Goal: Transaction & Acquisition: Purchase product/service

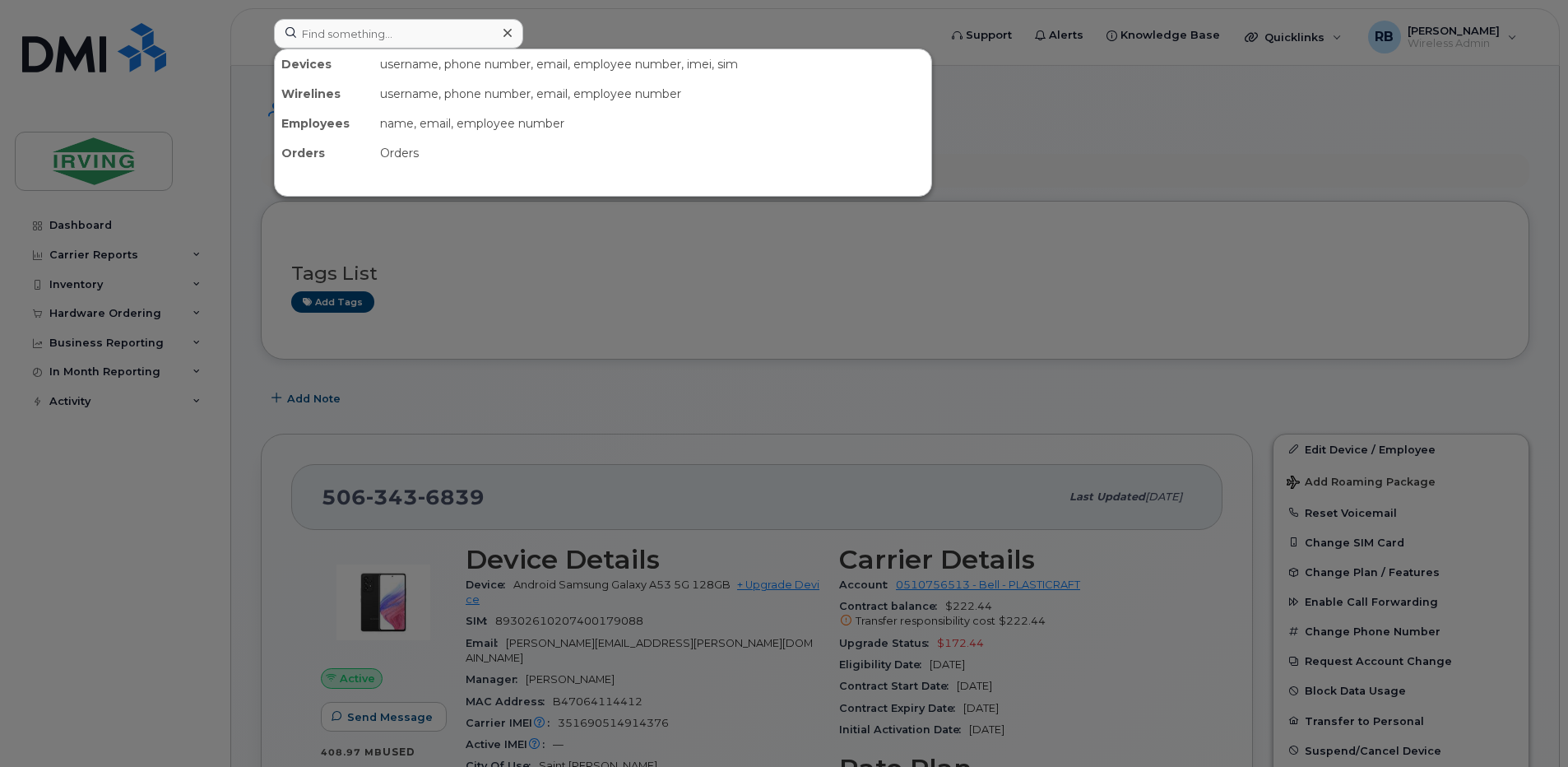
scroll to position [329, 0]
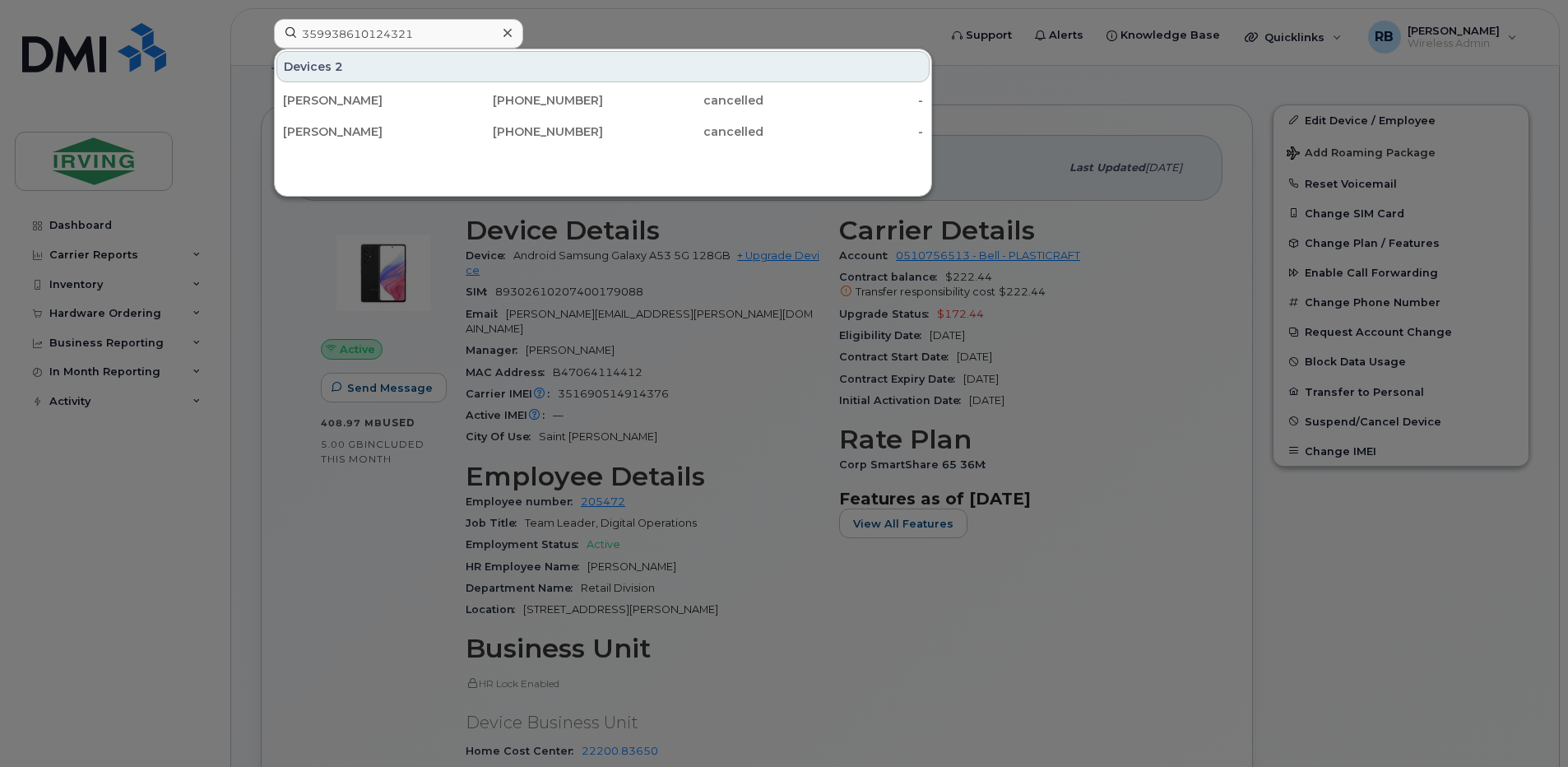
click at [262, 99] on div at bounding box center [784, 384] width 1568 height 767
click at [324, 41] on input "359938610124321" at bounding box center [399, 33] width 249 height 30
paste input "5066360062"
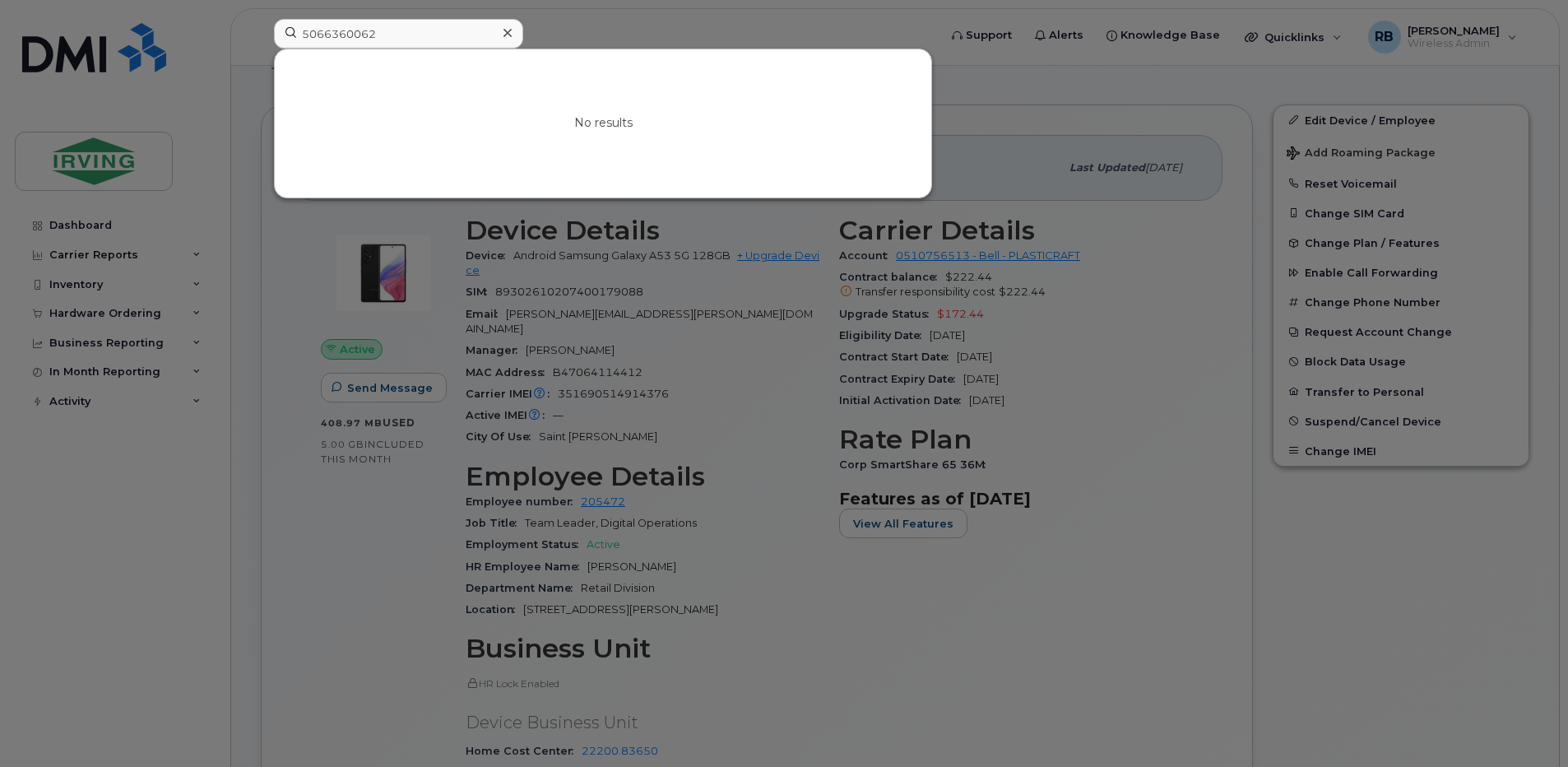
click at [249, 82] on div at bounding box center [784, 384] width 1568 height 767
click at [357, 43] on input "5066360062" at bounding box center [399, 33] width 249 height 30
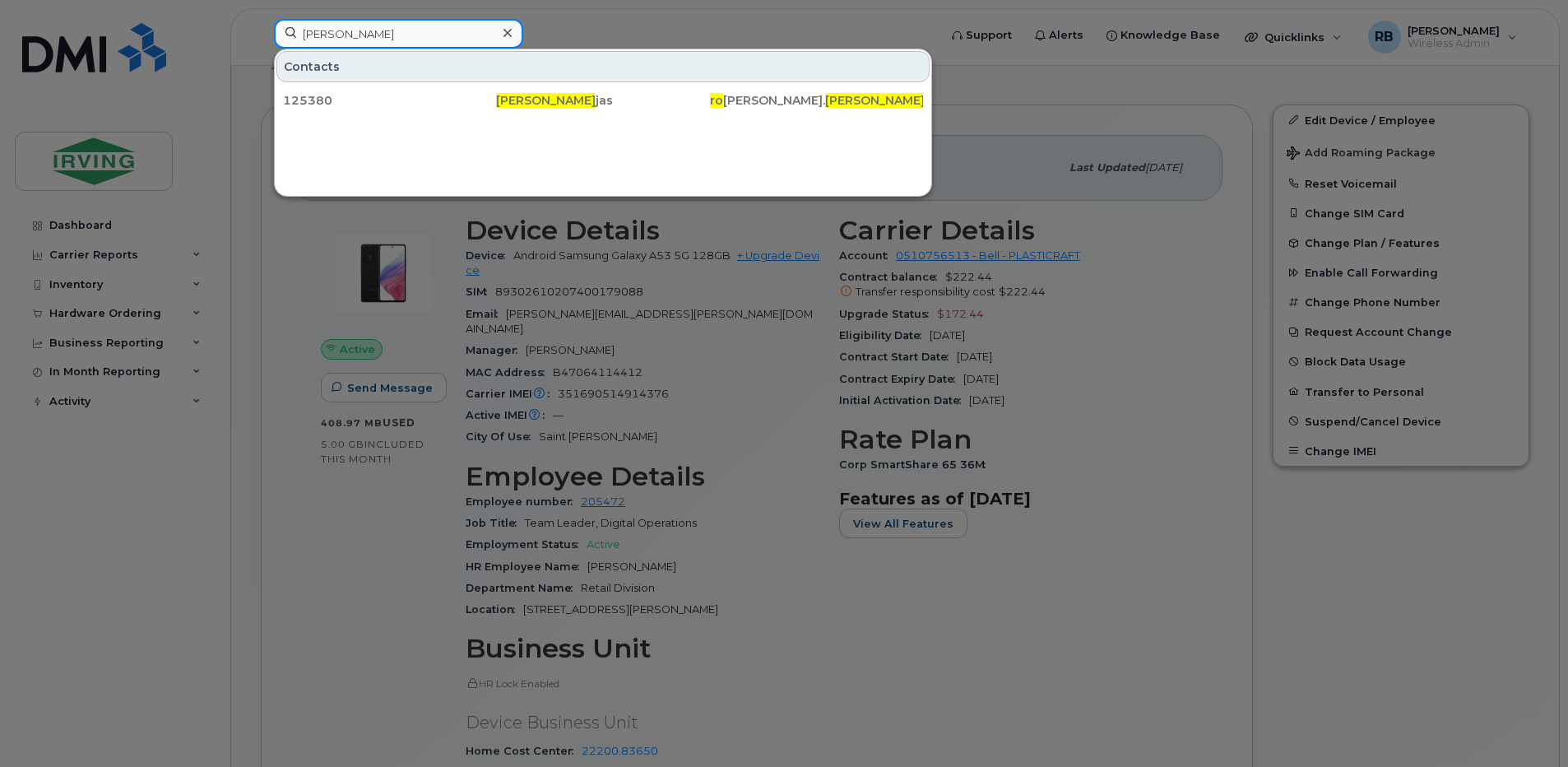
type input "gabriela ro"
click at [238, 144] on div at bounding box center [784, 384] width 1568 height 767
click at [310, 31] on input "gabriela ro" at bounding box center [399, 33] width 249 height 30
click at [310, 32] on input "gabriela ro" at bounding box center [399, 33] width 249 height 30
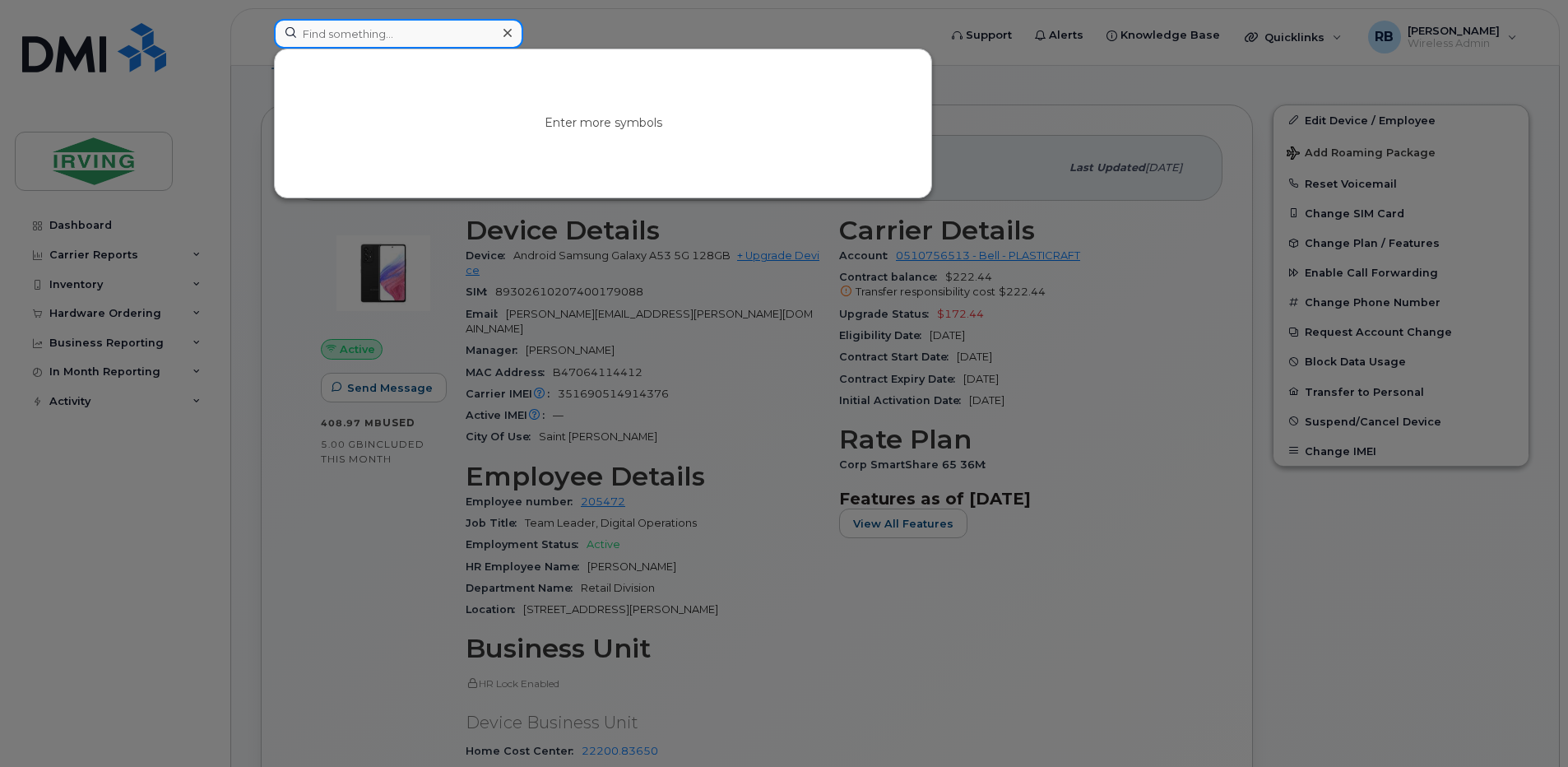
paste input "359938610124321"
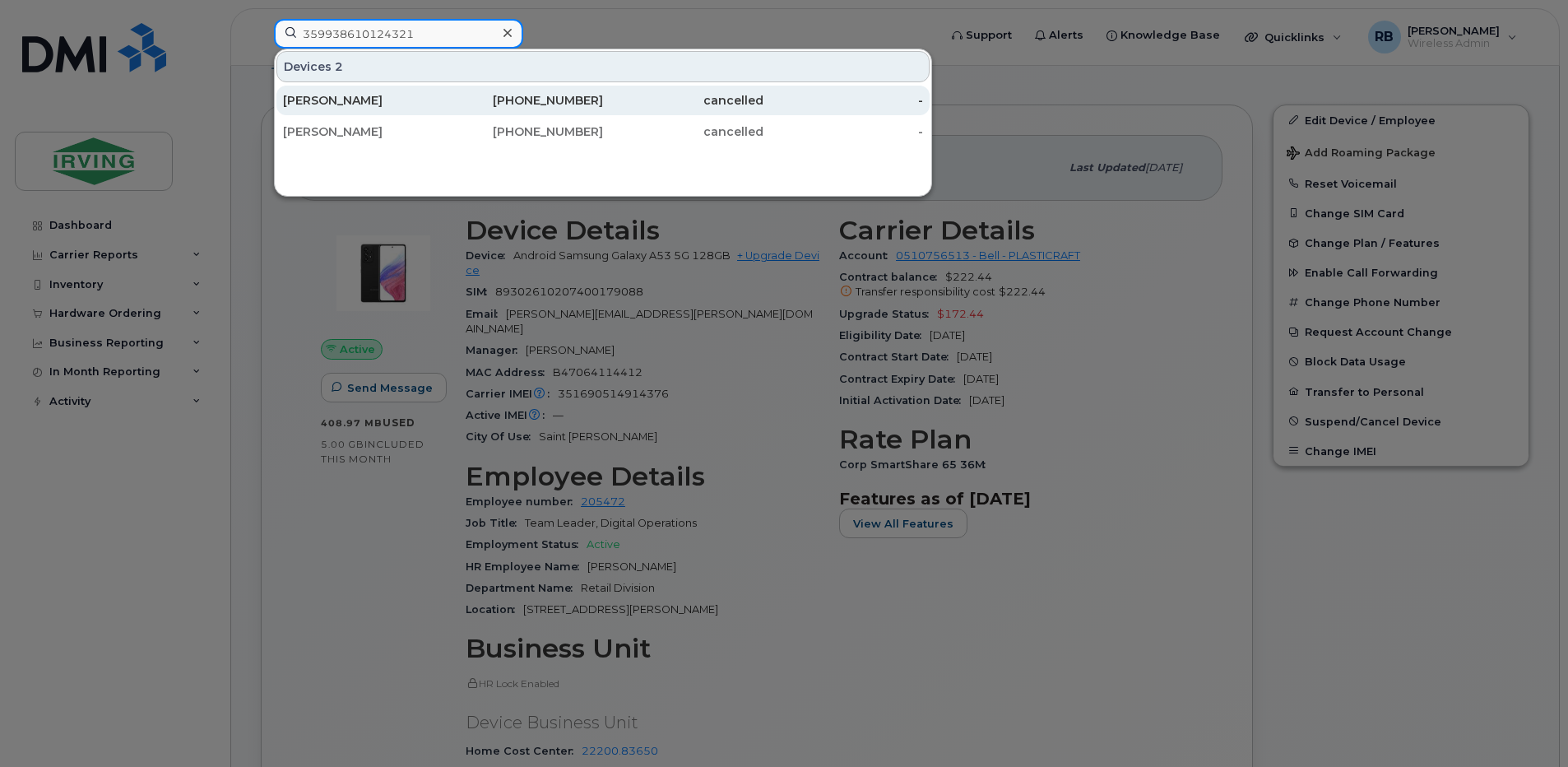
type input "359938610124321"
click at [318, 97] on div "Nick Guzzwell" at bounding box center [364, 100] width 161 height 16
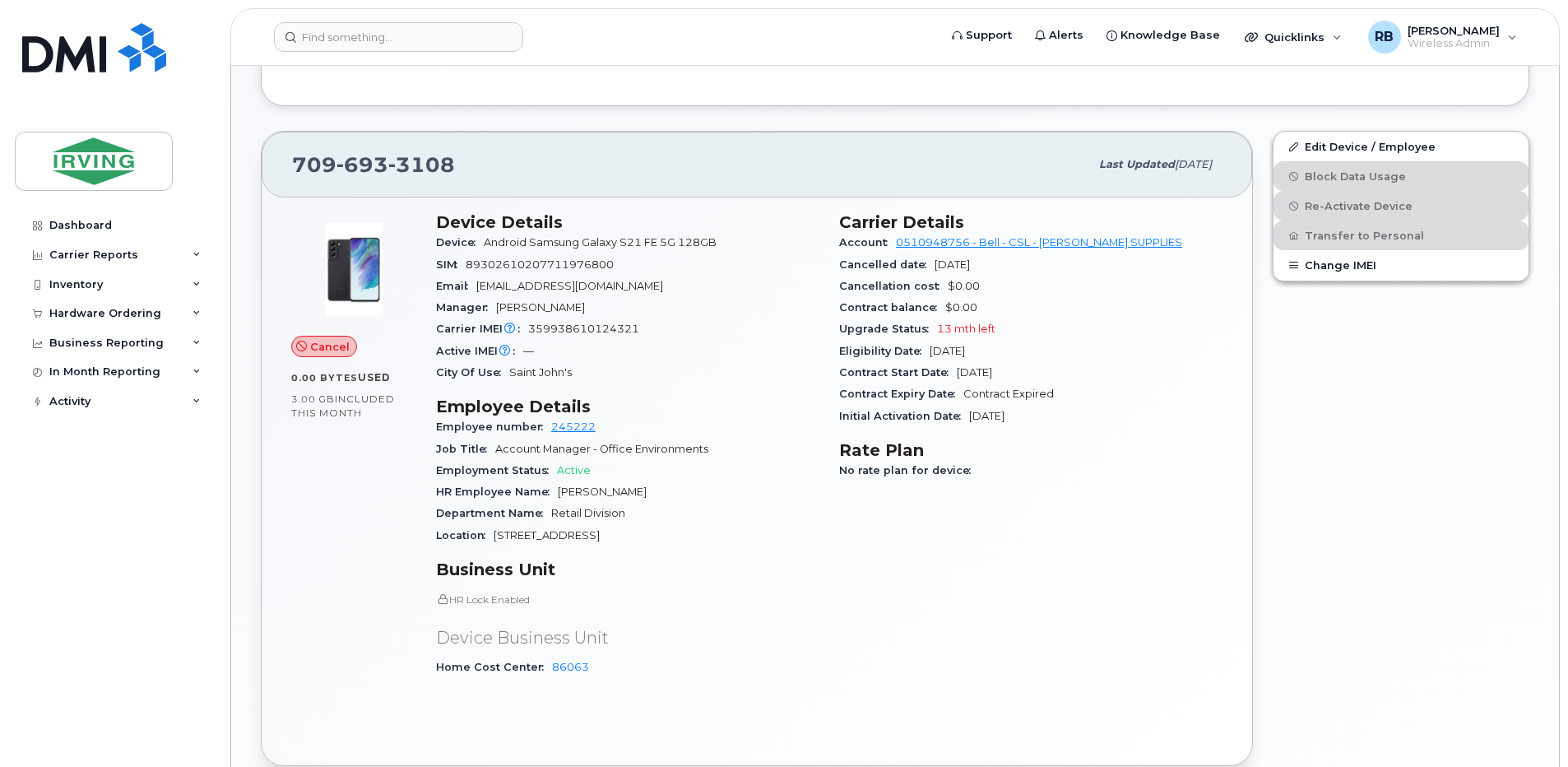
scroll to position [439, 0]
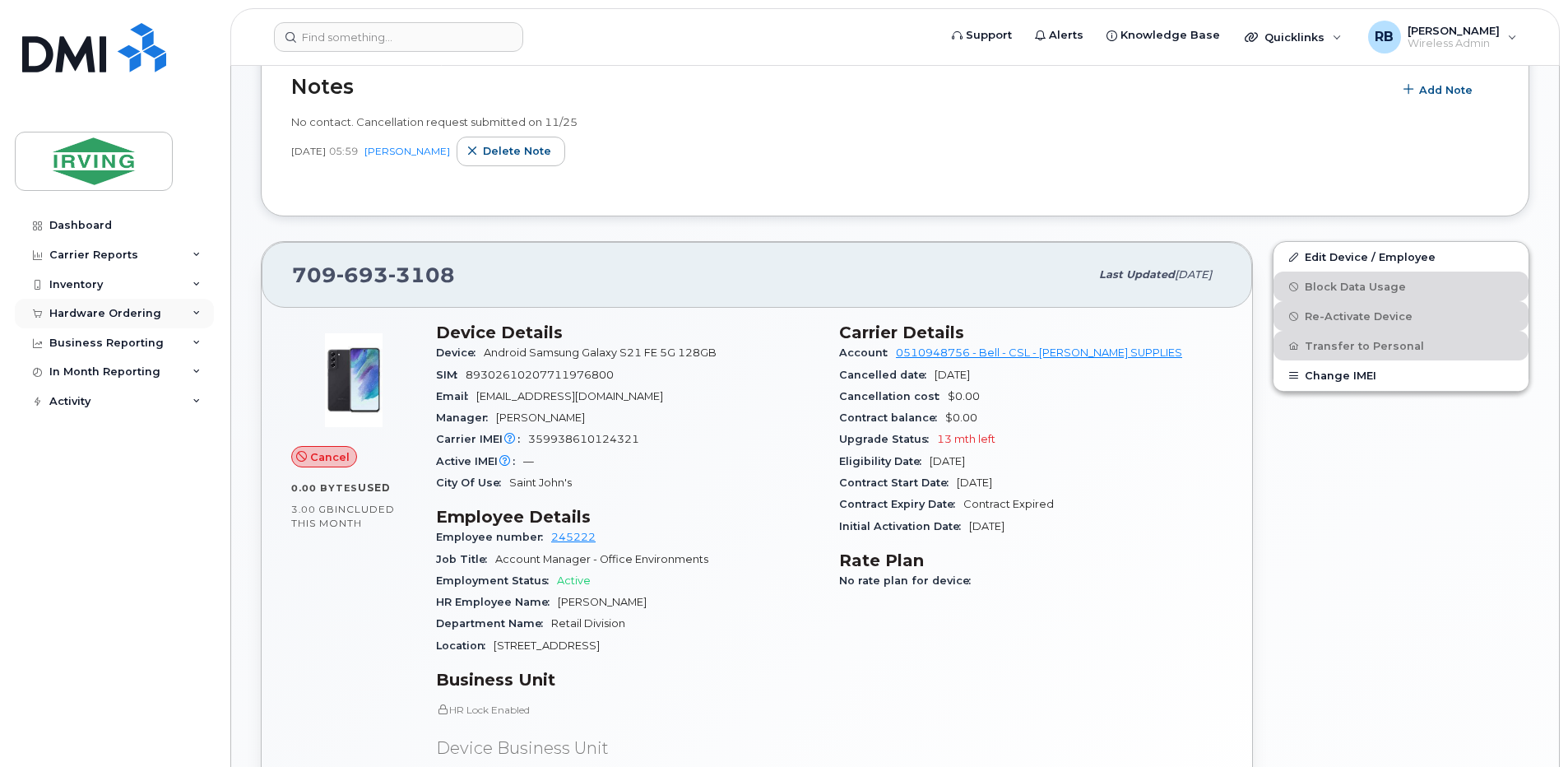
click at [98, 324] on div "Hardware Ordering" at bounding box center [114, 313] width 199 height 30
click at [69, 374] on div "Orders" at bounding box center [77, 375] width 41 height 14
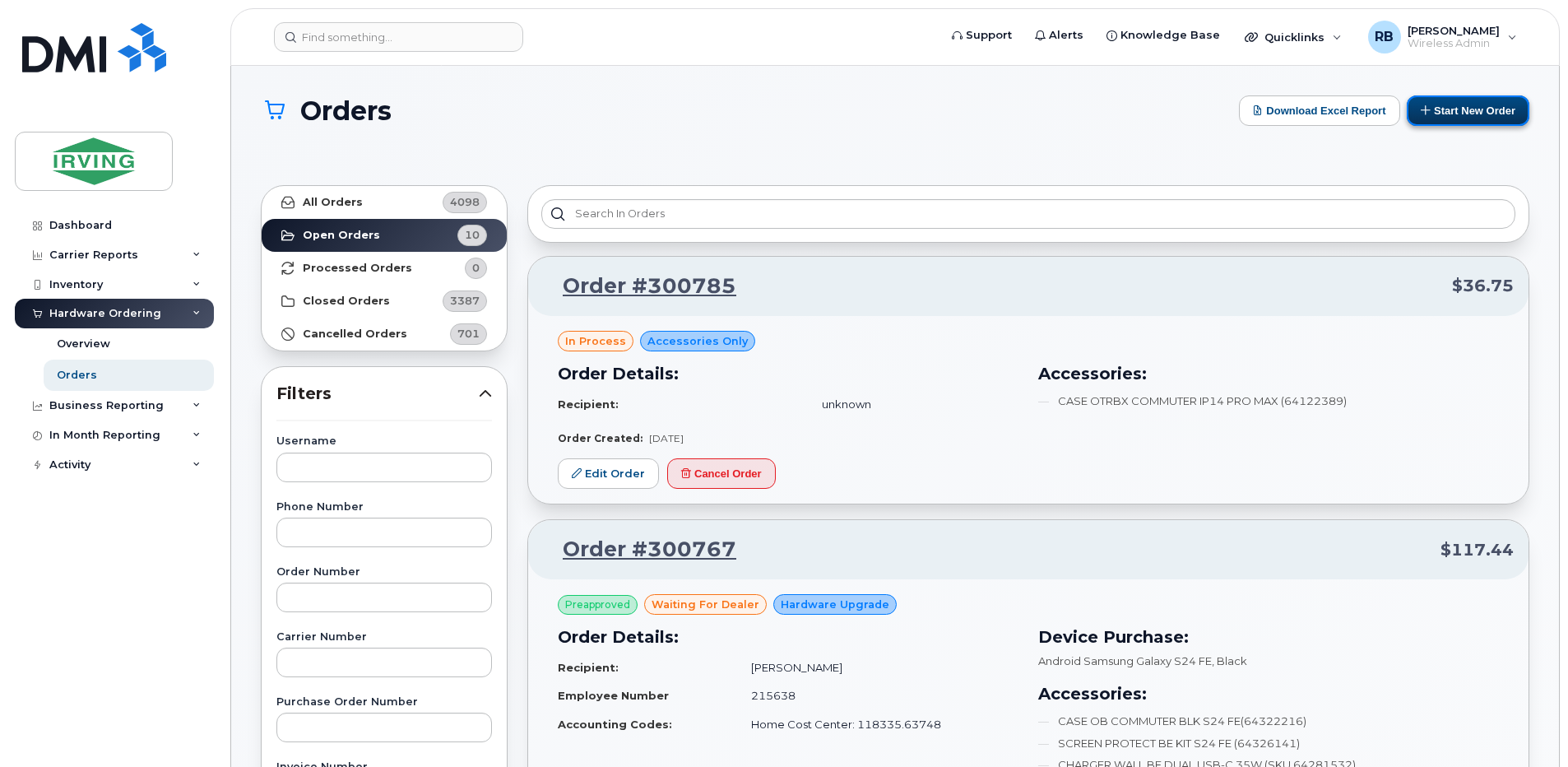
click at [1455, 116] on button "Start New Order" at bounding box center [1468, 111] width 123 height 31
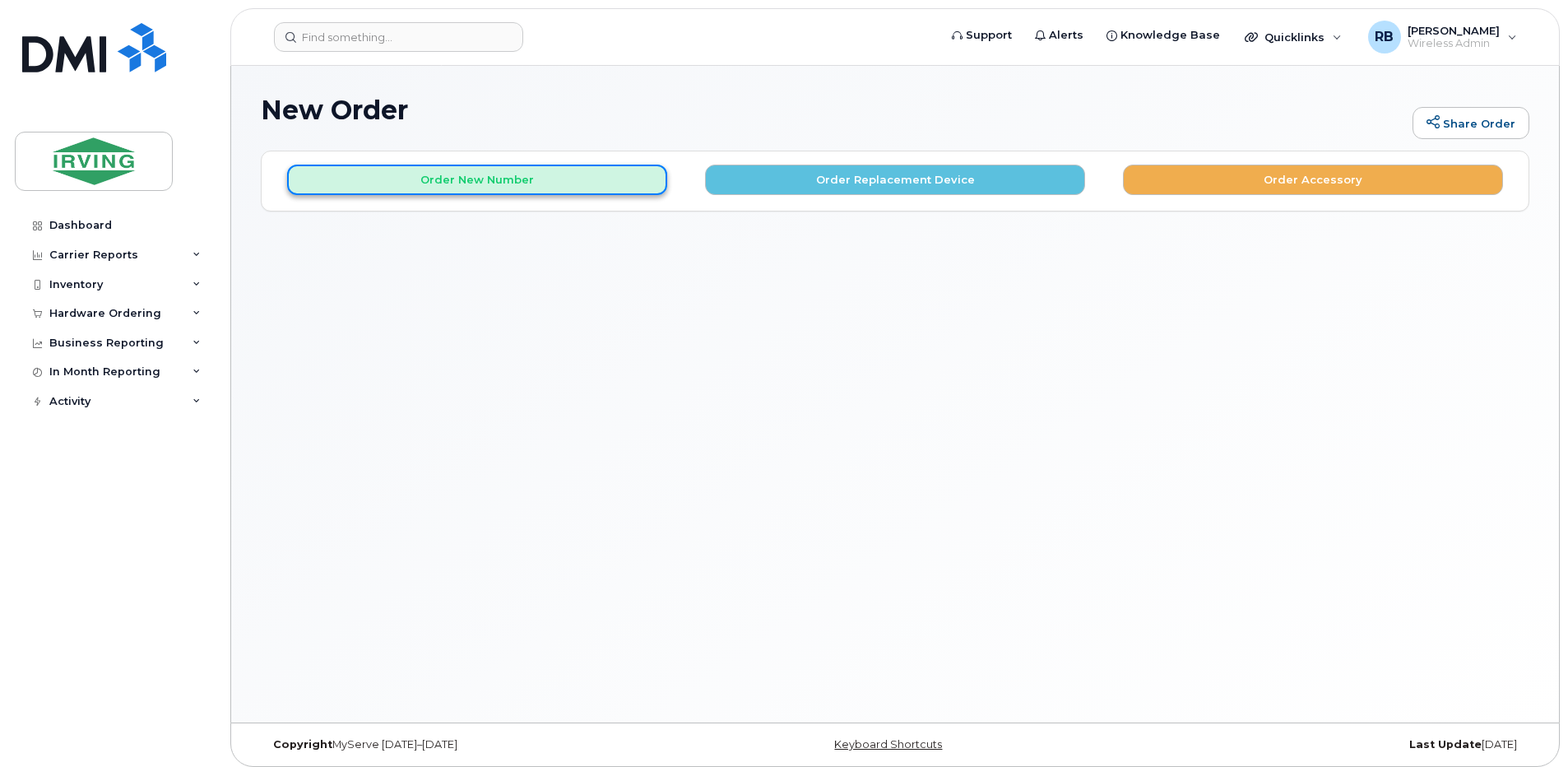
click at [604, 182] on button "Order New Number" at bounding box center [476, 180] width 380 height 31
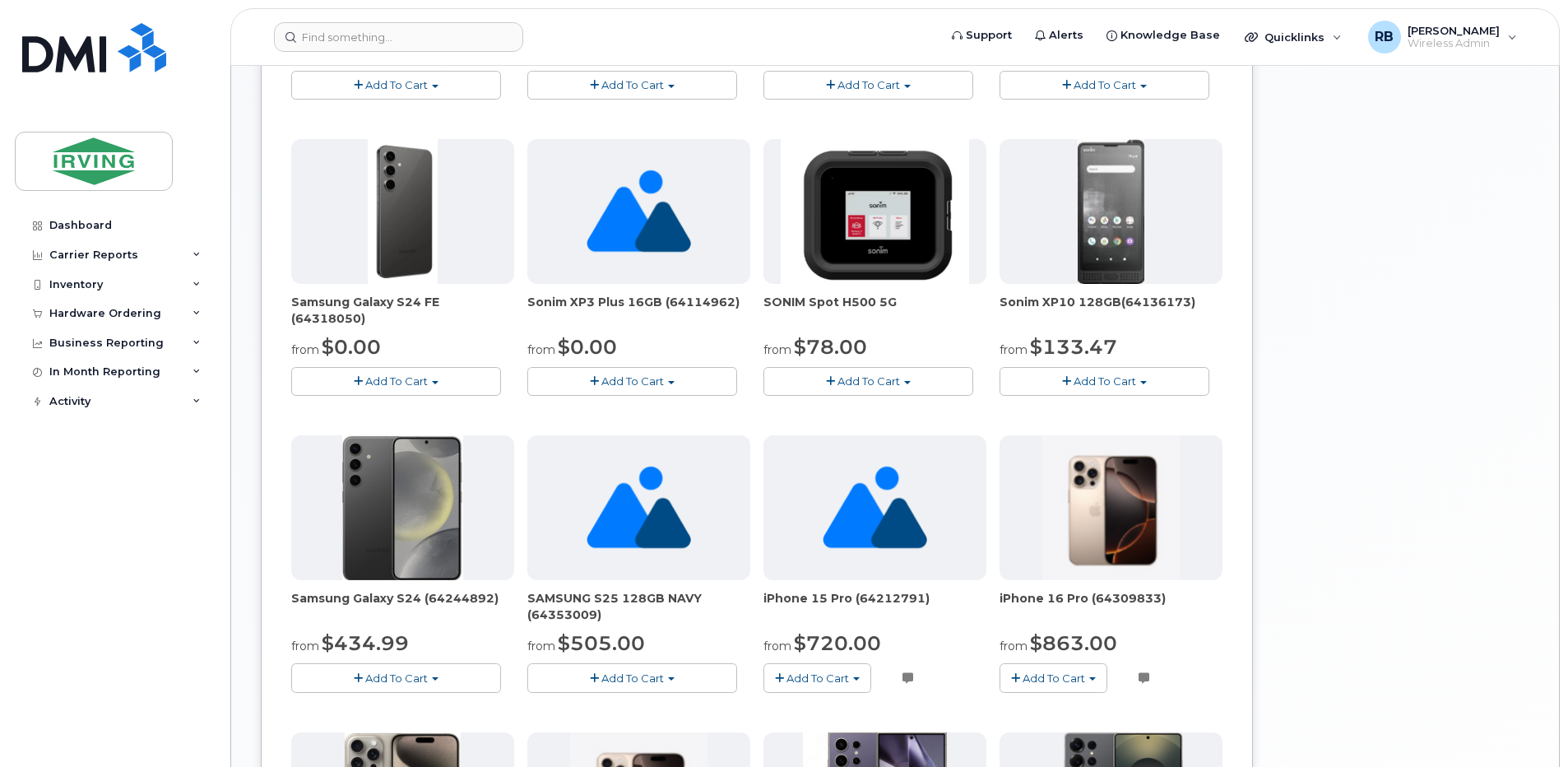
scroll to position [306, 0]
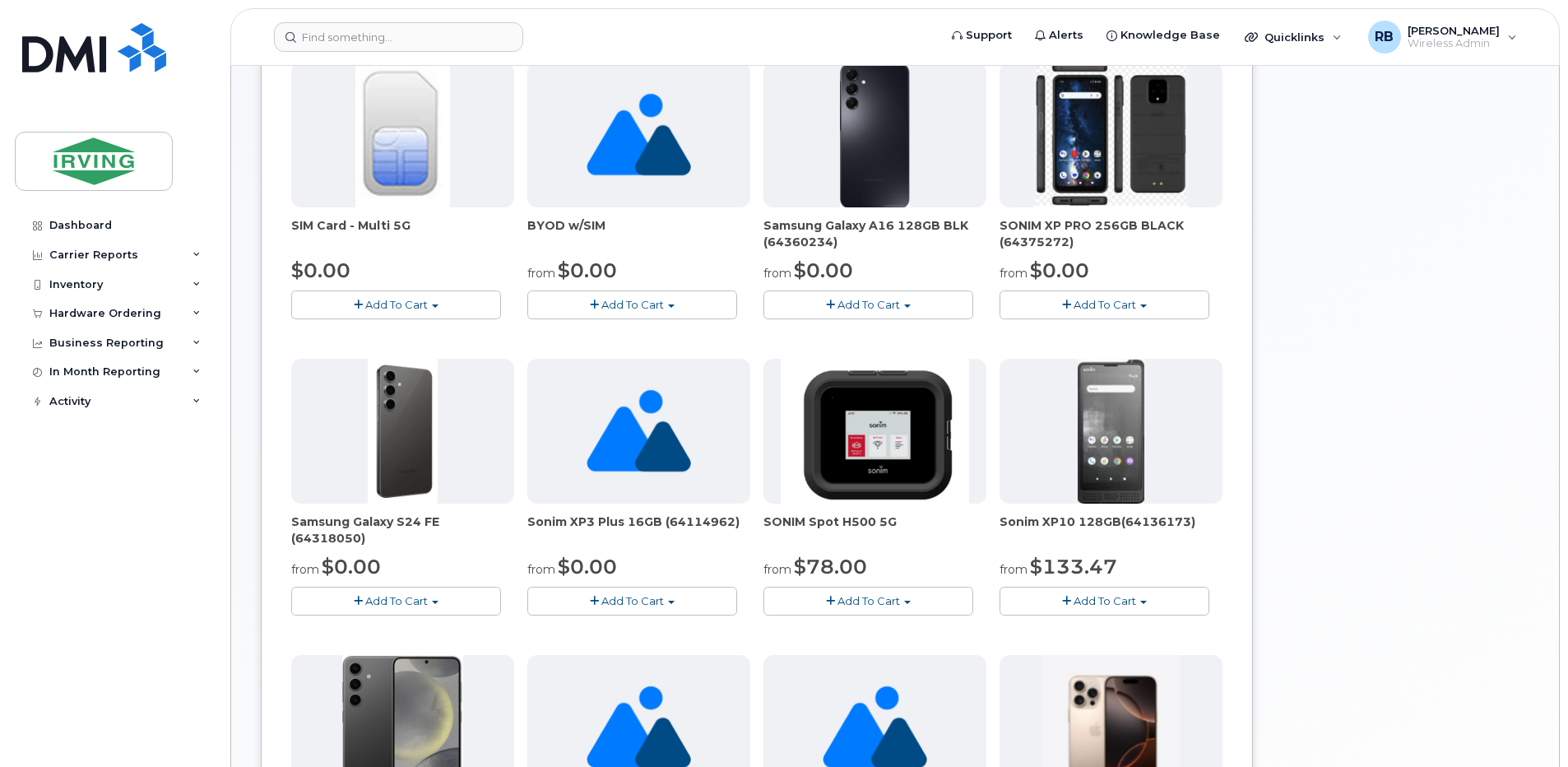
click at [884, 603] on span "Add To Cart" at bounding box center [868, 600] width 62 height 14
click at [760, 467] on div "SIM Card - Multi 5G $0.00 Add To Cart $0.00 - New Activation BYOD w/SIM from $0…" at bounding box center [757, 648] width 931 height 1171
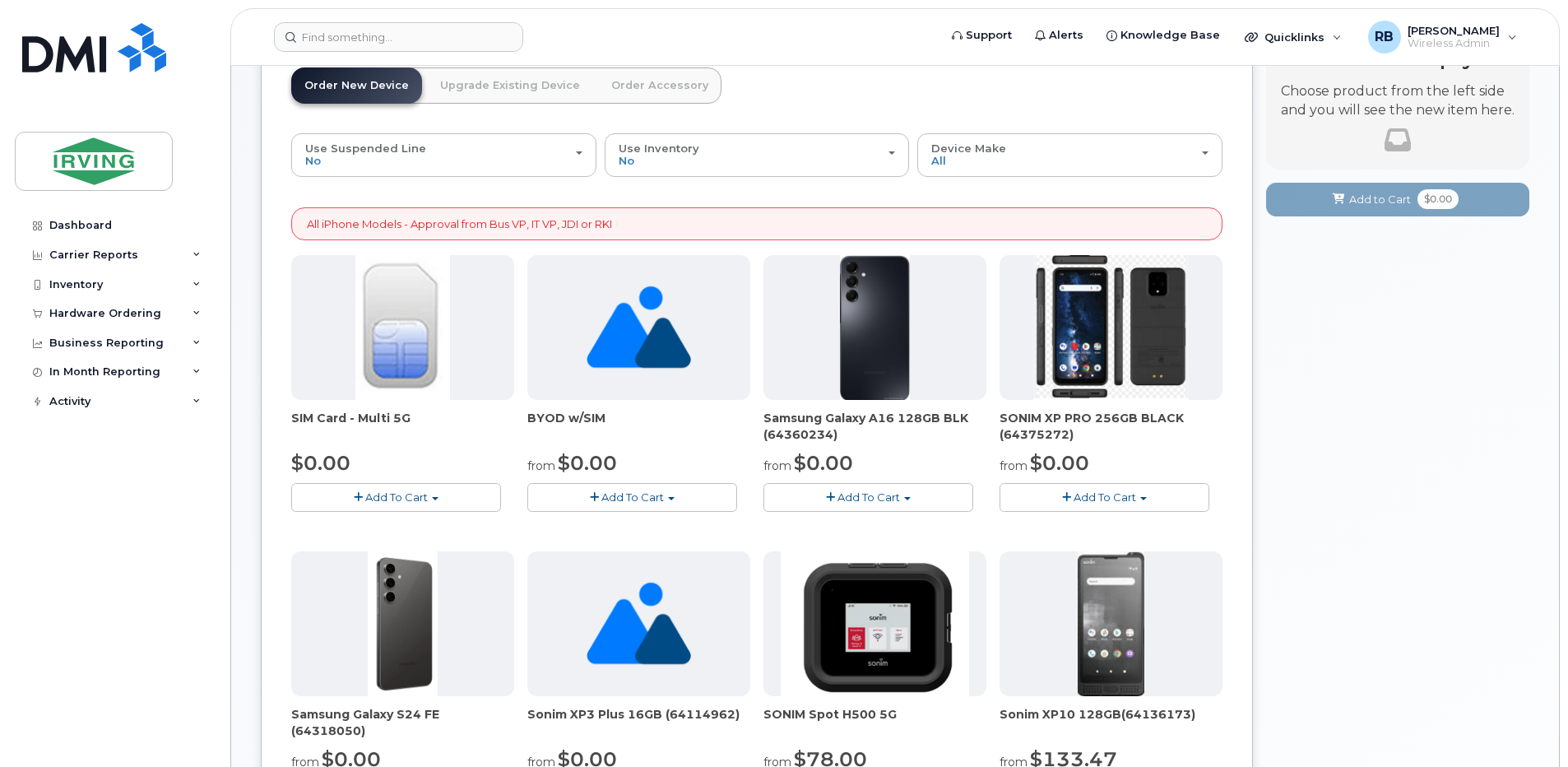
scroll to position [0, 0]
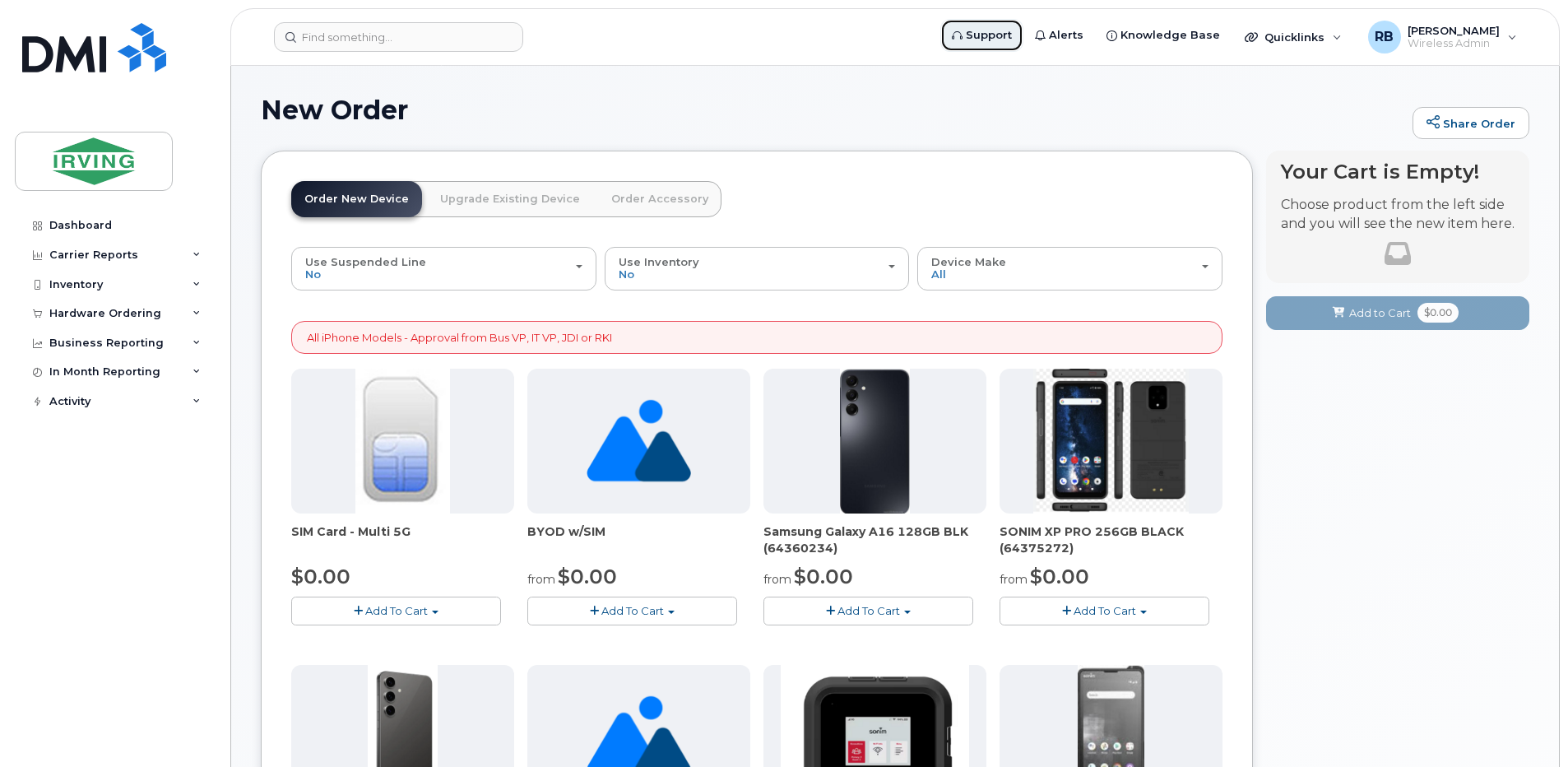
click at [1010, 42] on span "Support" at bounding box center [988, 35] width 46 height 16
click at [83, 314] on div "Hardware Ordering" at bounding box center [106, 313] width 112 height 14
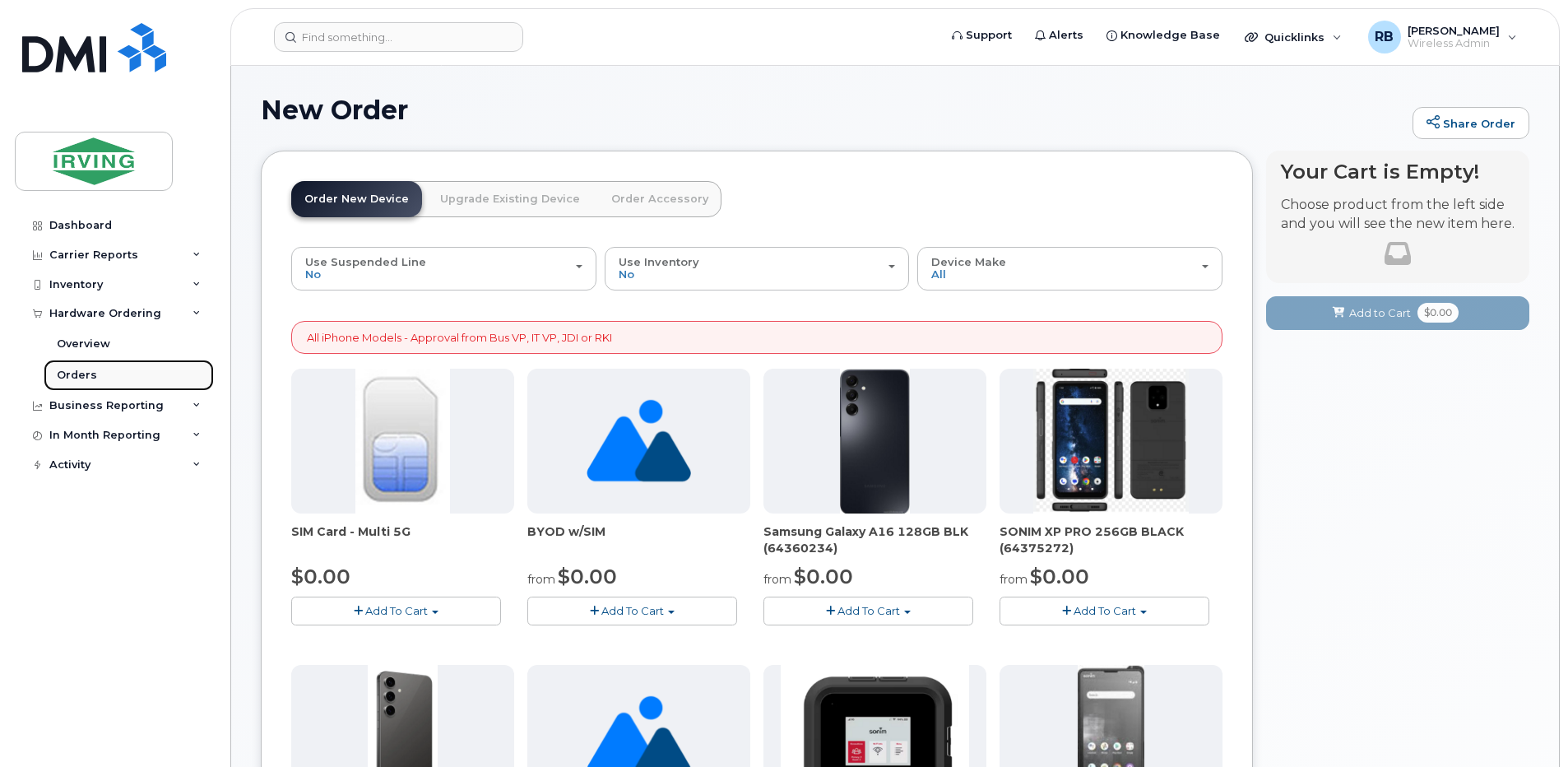
click at [66, 376] on div "Orders" at bounding box center [77, 375] width 41 height 14
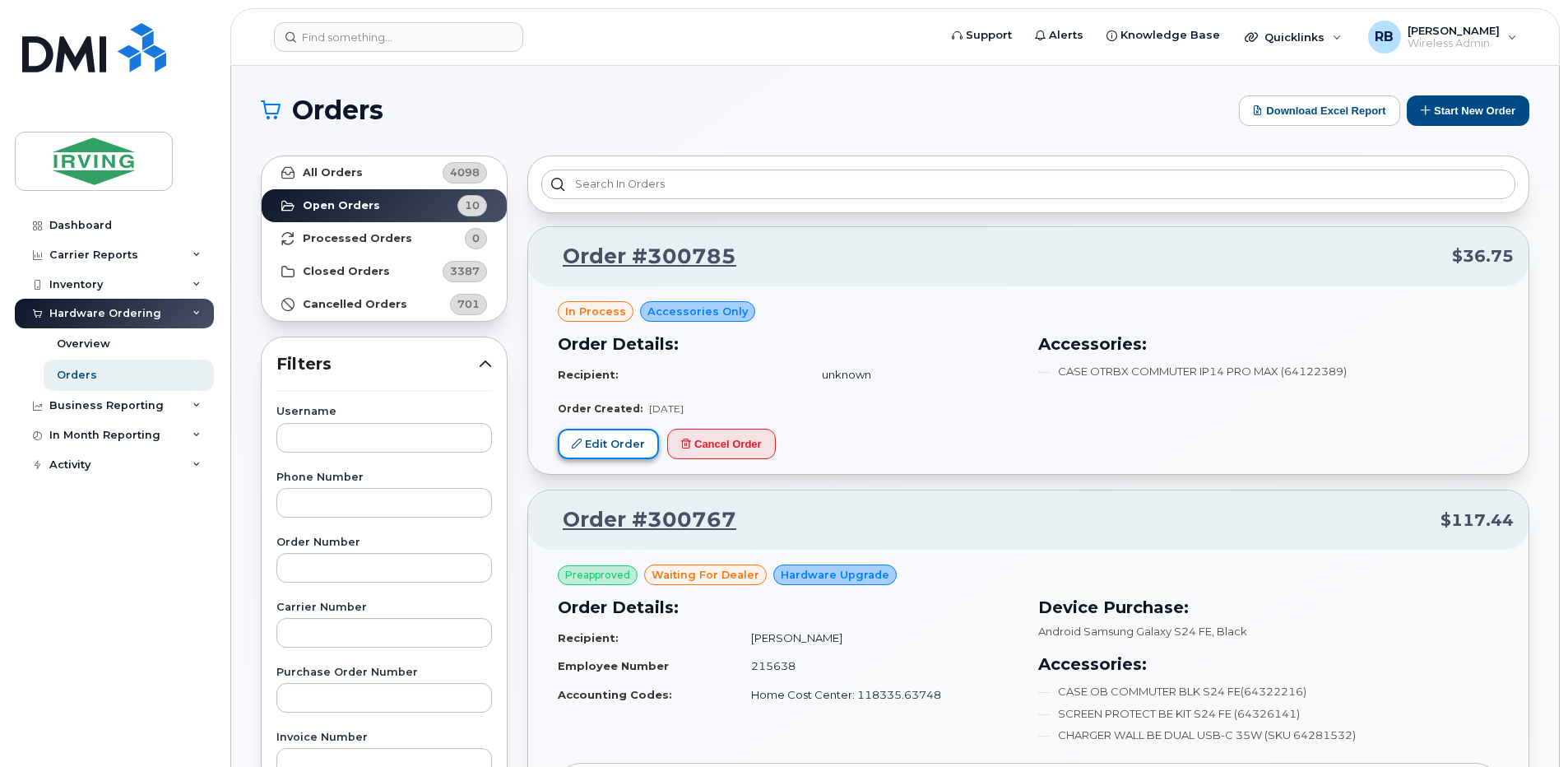
click at [627, 439] on link "Edit Order" at bounding box center [608, 444] width 101 height 31
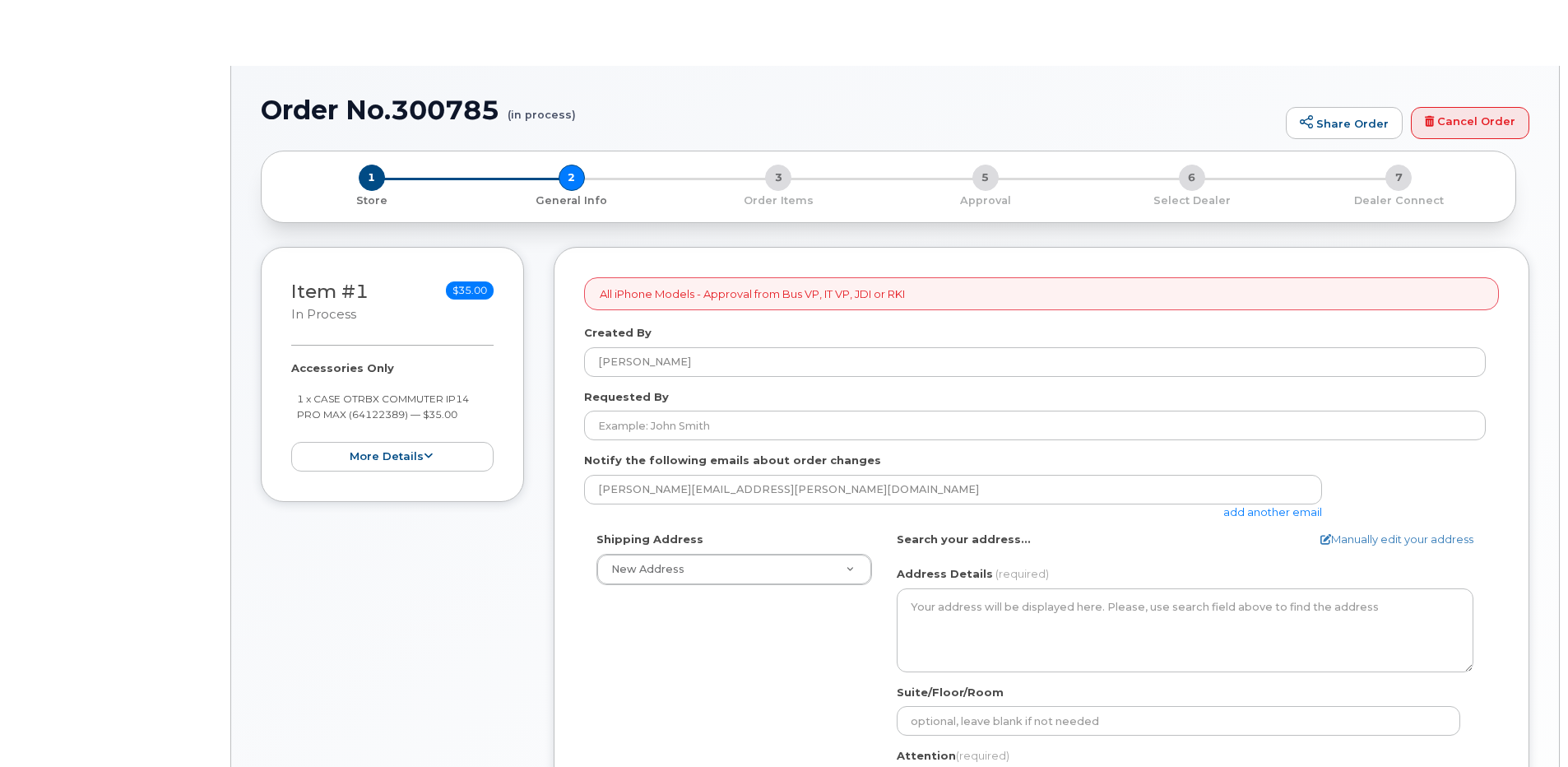
select select
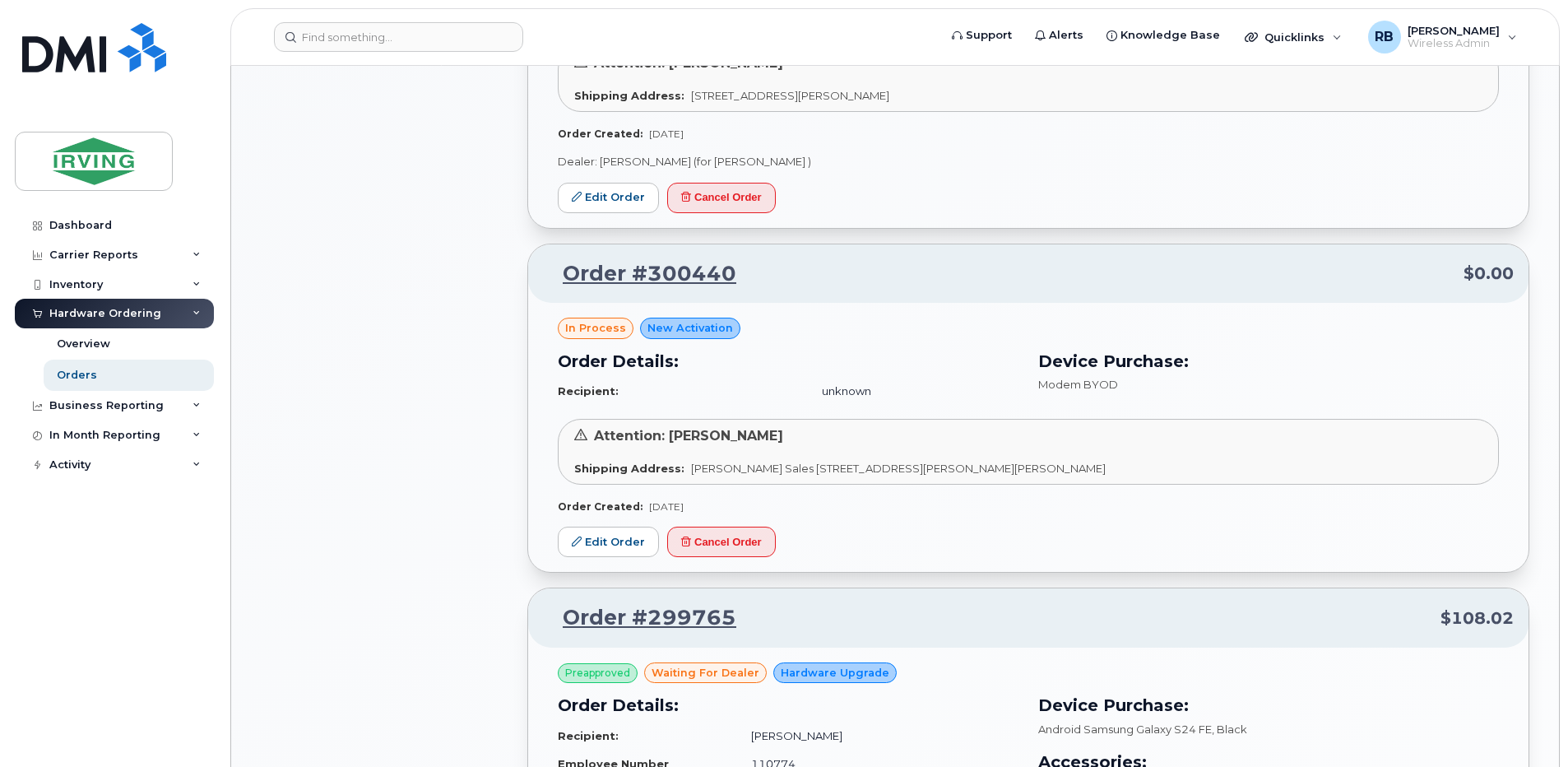
scroll to position [1207, 0]
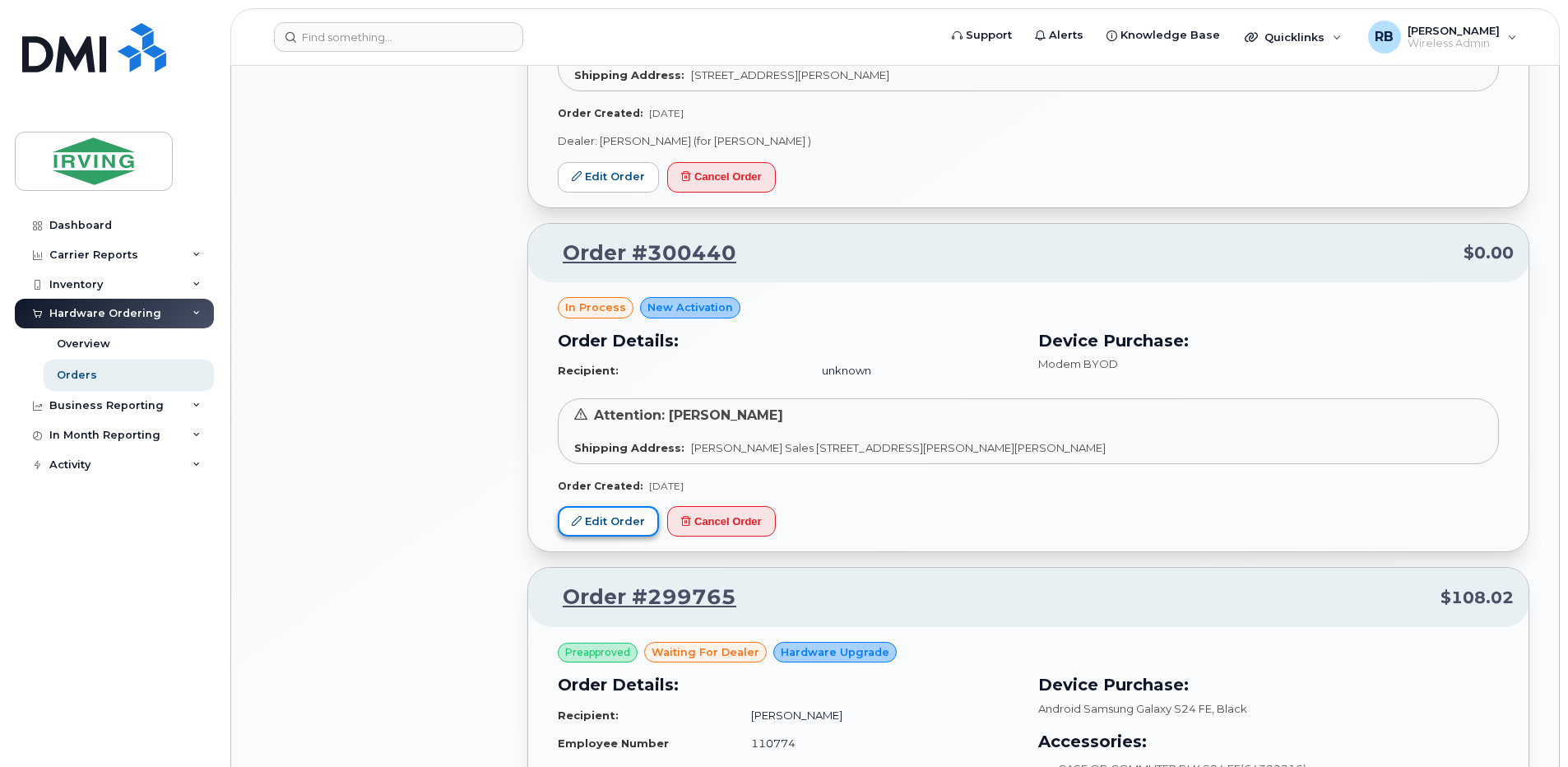
click at [619, 521] on link "Edit Order" at bounding box center [608, 522] width 101 height 31
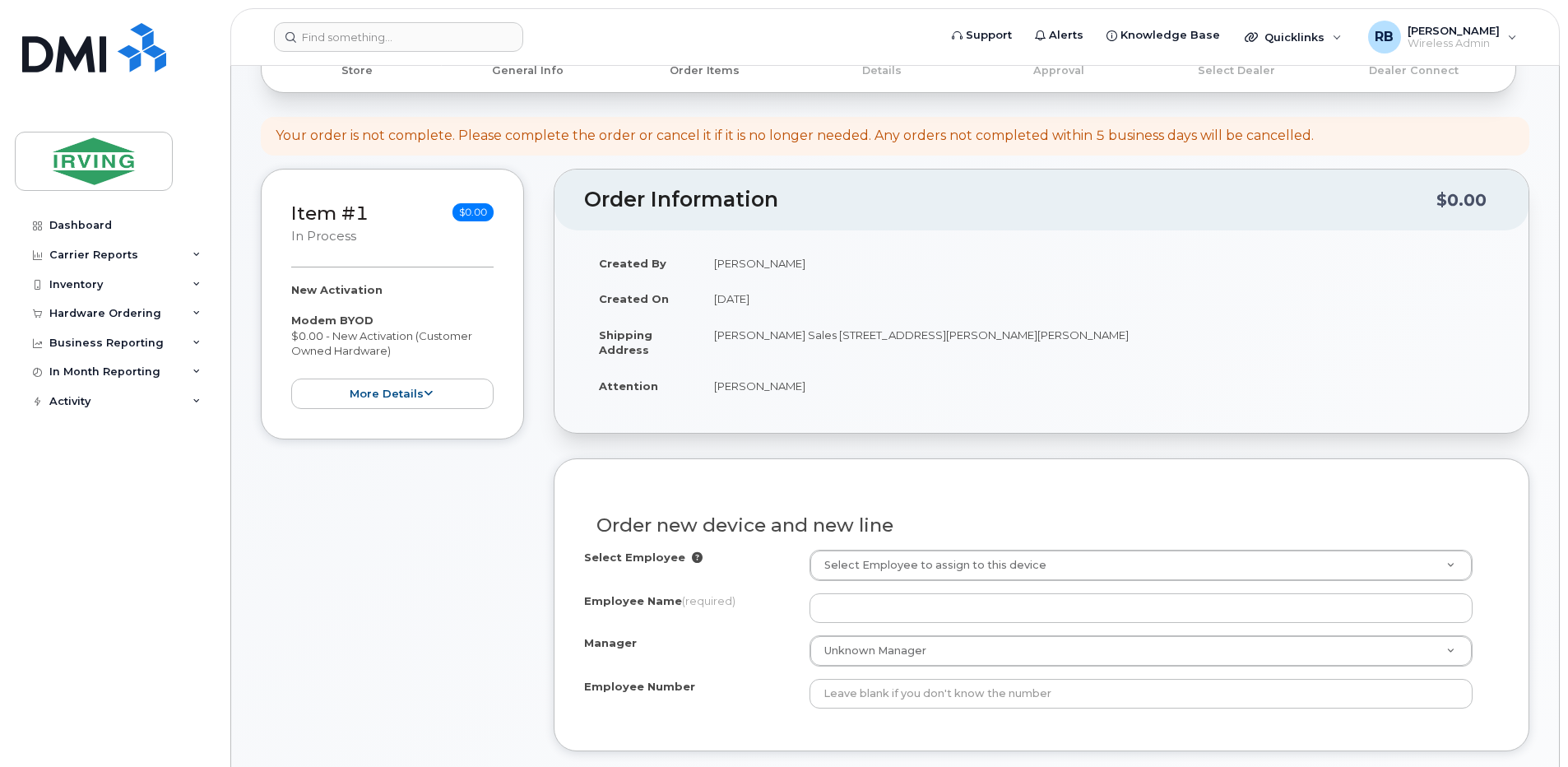
scroll to position [109, 0]
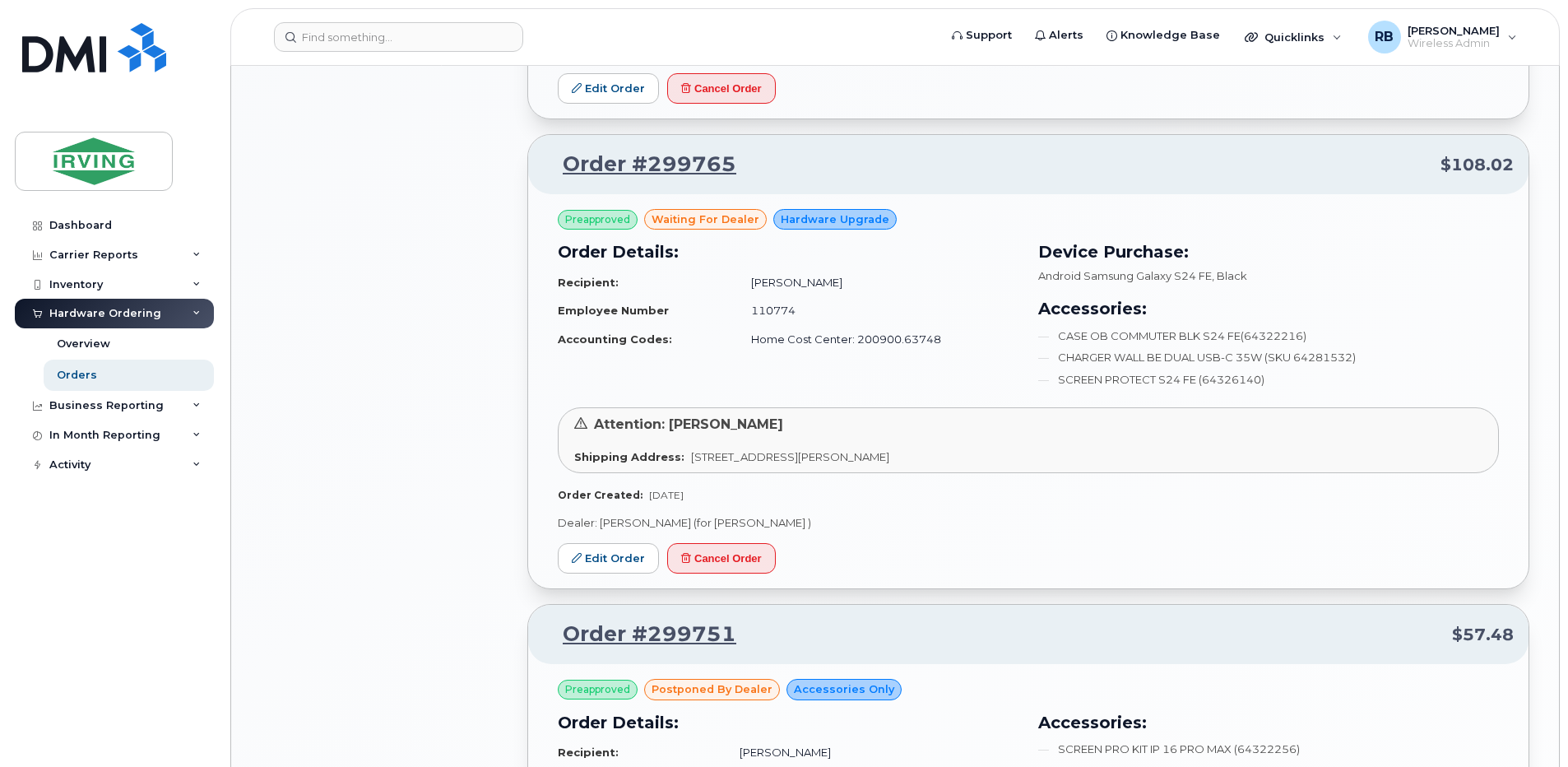
scroll to position [1646, 0]
